Goal: Information Seeking & Learning: Learn about a topic

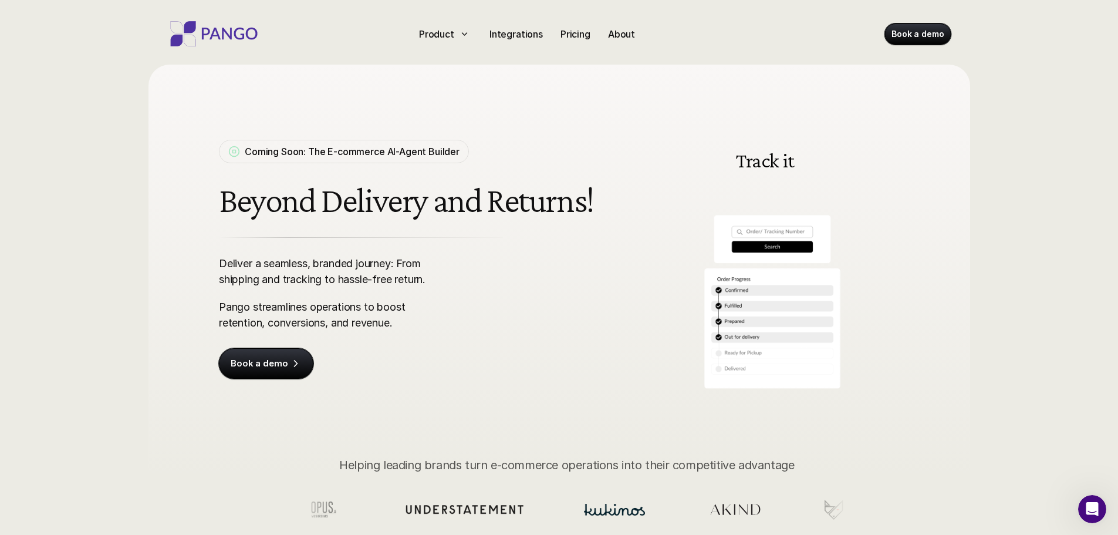
click at [492, 43] on div "Product Integrations Pricing About Book a demo" at bounding box center [559, 31] width 822 height 63
click at [494, 39] on p "Integrations" at bounding box center [515, 34] width 53 height 14
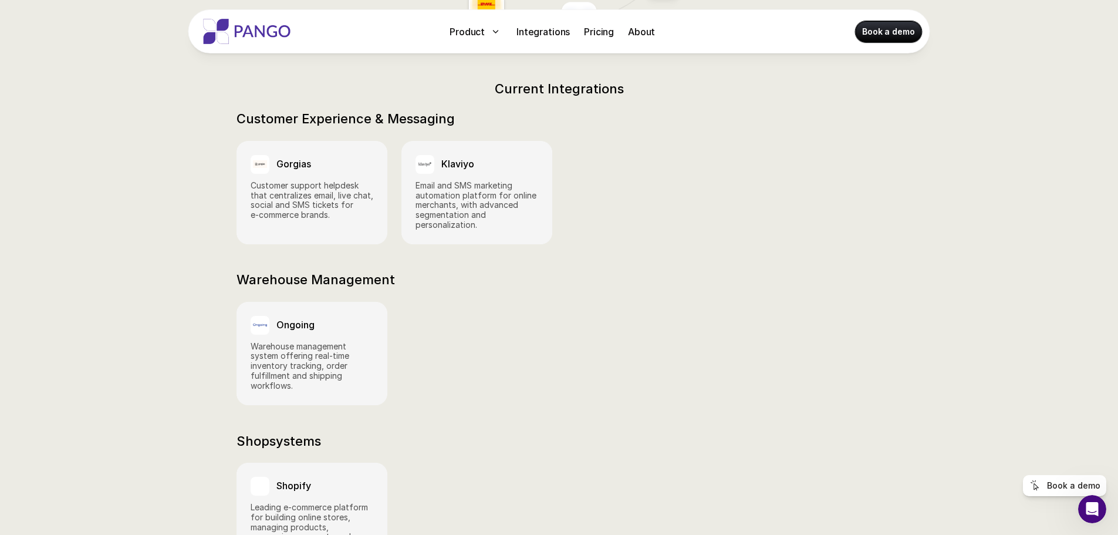
scroll to position [469, 0]
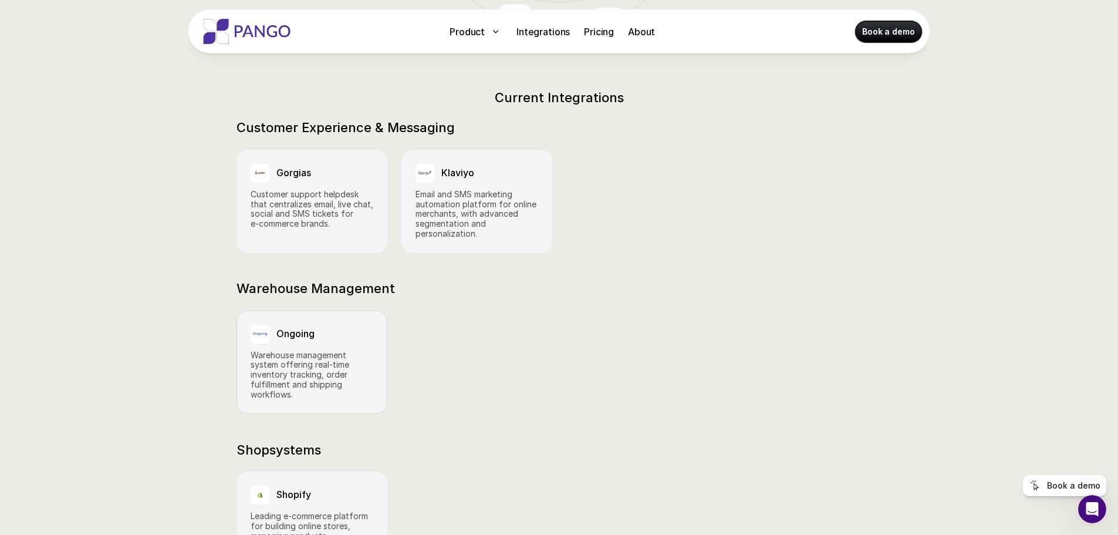
click at [340, 330] on link "Ongoing Warehouse management system offering real‑time inventory tracking, orde…" at bounding box center [311, 361] width 151 height 103
click at [296, 330] on link "Ongoing Warehouse management system offering real‑time inventory tracking, orde…" at bounding box center [311, 361] width 151 height 103
click at [495, 165] on div "Klaviyo" at bounding box center [476, 173] width 123 height 19
click at [242, 156] on link "Gorgias Customer support helpdesk that centralizes email, live chat, social and…" at bounding box center [311, 201] width 151 height 103
click at [299, 328] on h3 "Ongoing" at bounding box center [295, 333] width 38 height 11
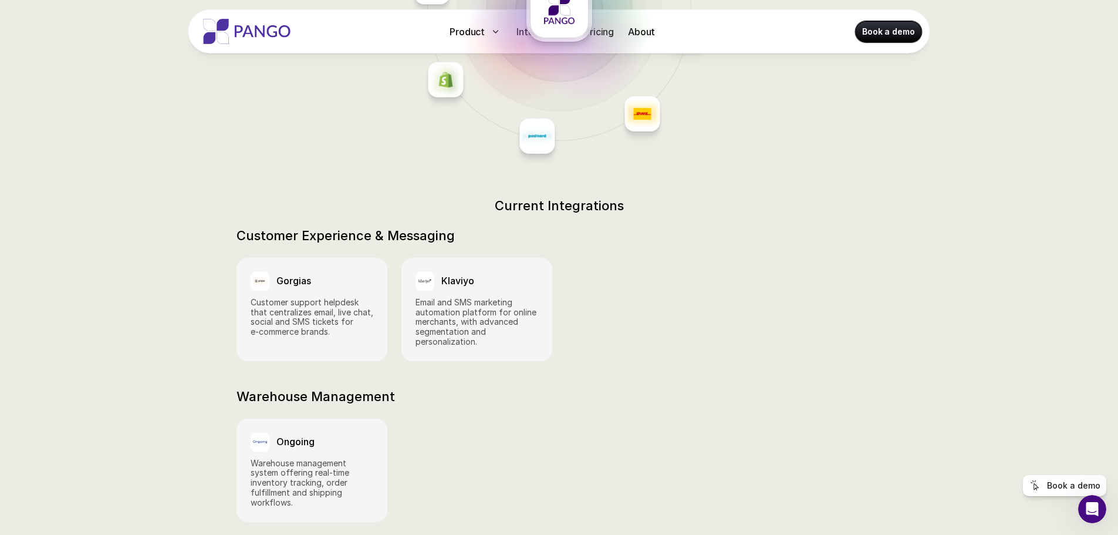
scroll to position [0, 0]
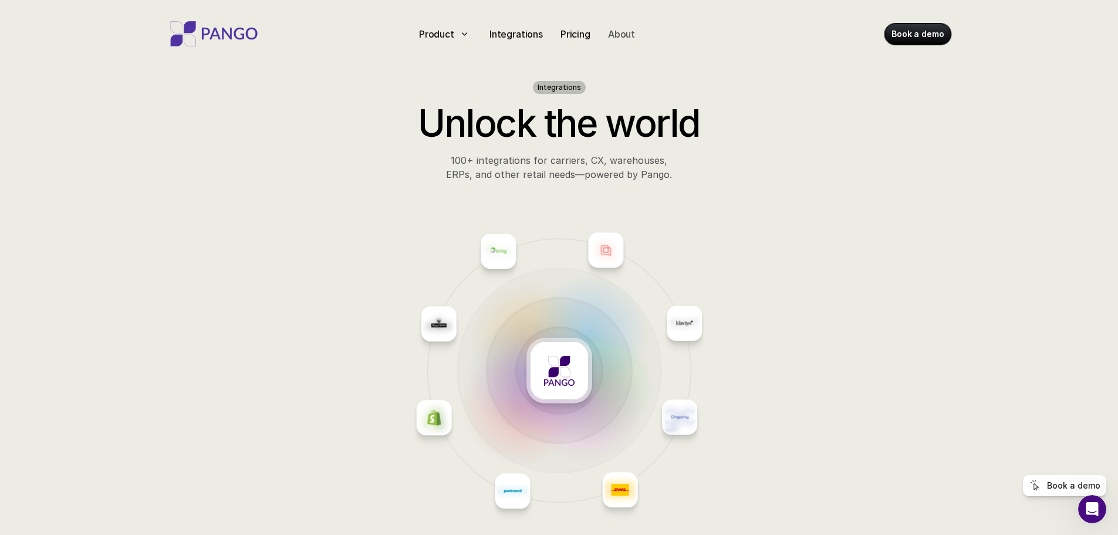
click at [614, 25] on div "About" at bounding box center [621, 34] width 36 height 19
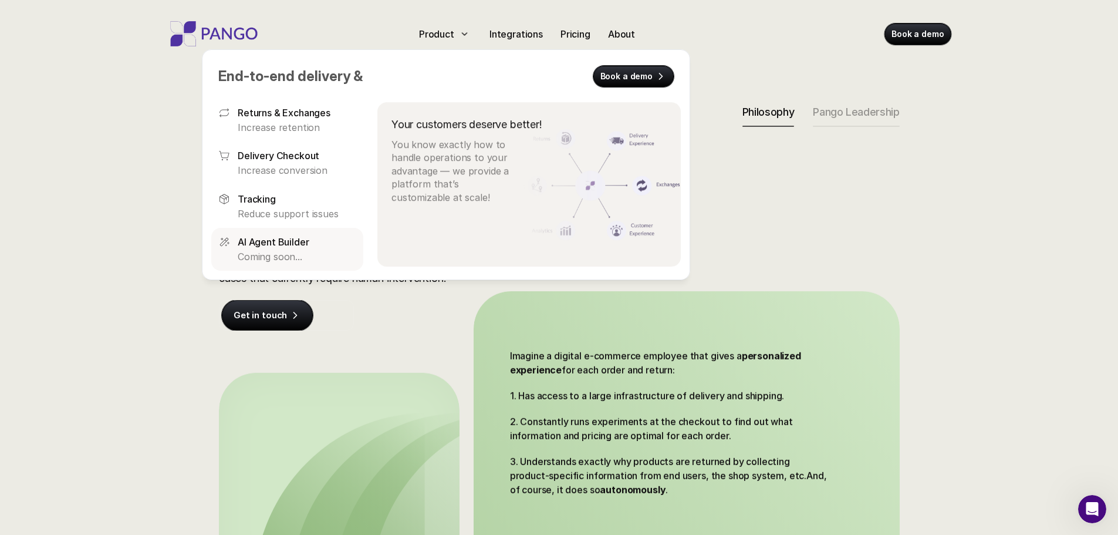
click at [289, 245] on p "AI Agent Builder" at bounding box center [273, 242] width 71 height 14
click at [313, 135] on link "Returns & Exchanges Increase retention" at bounding box center [287, 120] width 152 height 42
